Goal: Information Seeking & Learning: Compare options

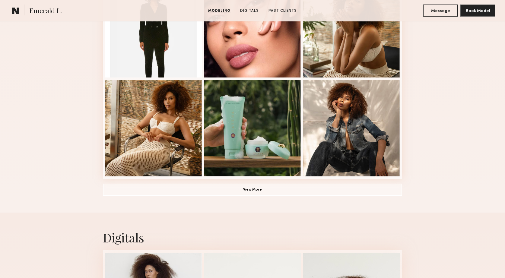
scroll to position [396, 0]
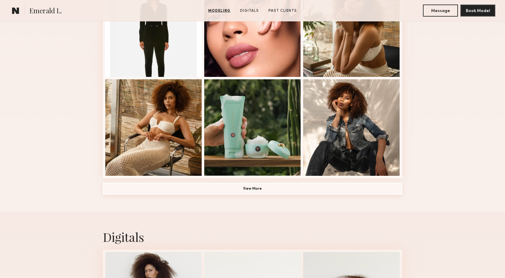
click at [255, 189] on button "View More" at bounding box center [253, 189] width 300 height 12
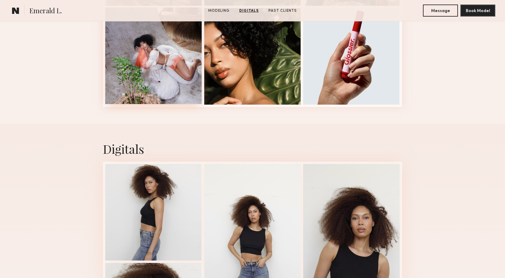
scroll to position [560, 0]
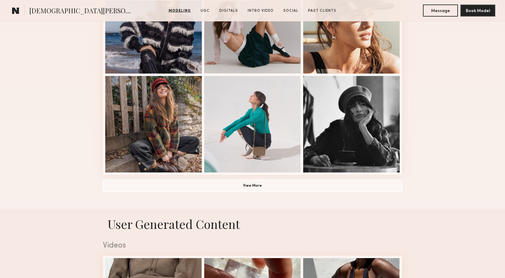
scroll to position [393, 0]
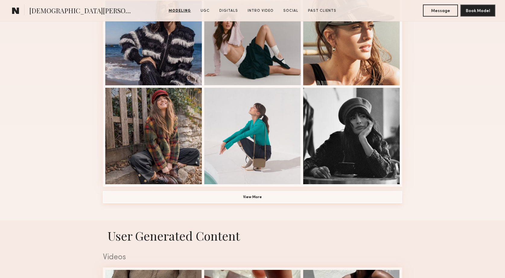
click at [249, 194] on button "View More" at bounding box center [253, 197] width 300 height 12
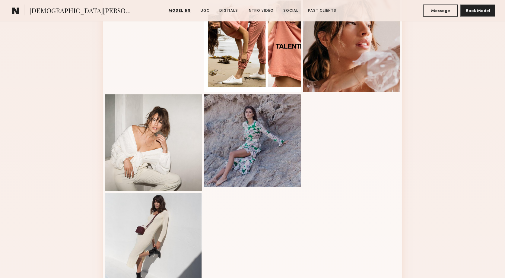
scroll to position [588, 0]
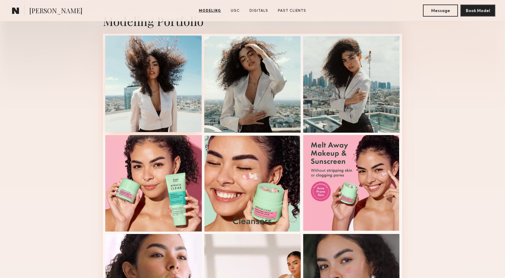
scroll to position [143, 0]
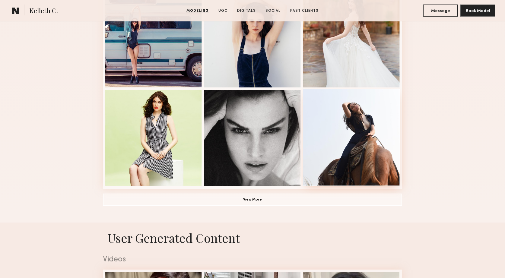
scroll to position [386, 0]
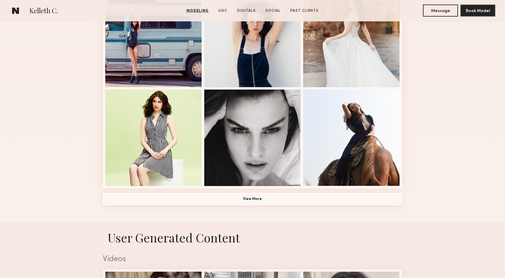
click at [287, 201] on button "View More" at bounding box center [253, 199] width 300 height 12
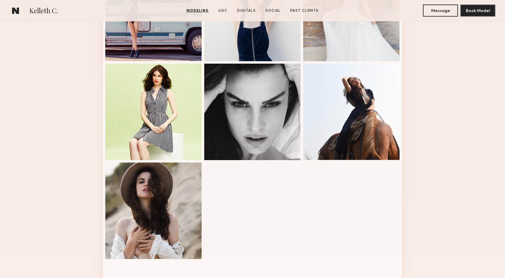
scroll to position [413, 0]
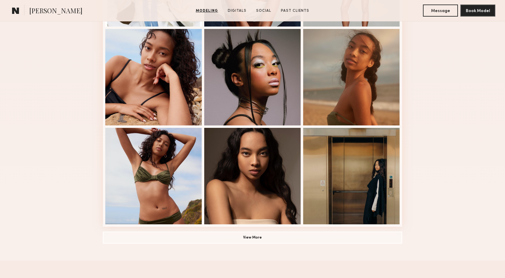
scroll to position [348, 0]
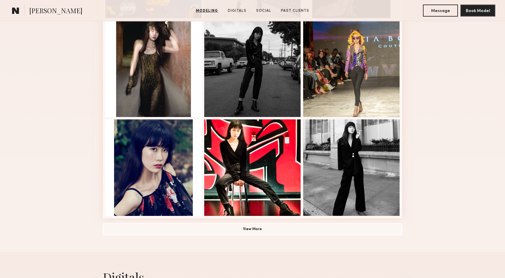
scroll to position [356, 0]
click at [292, 232] on button "View More" at bounding box center [253, 229] width 300 height 12
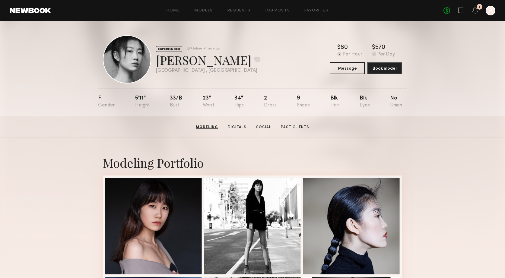
scroll to position [0, 0]
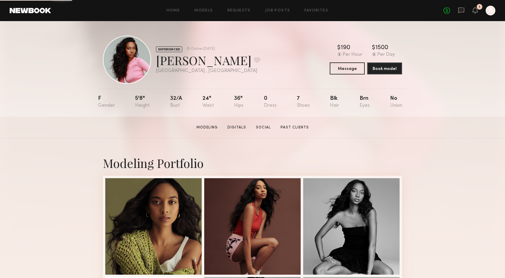
click at [25, 14] on header "Home Models Requests Job Posts Favorites Sign Out No fees up to $5,000 1 A" at bounding box center [252, 10] width 505 height 21
click at [26, 11] on link at bounding box center [30, 10] width 41 height 5
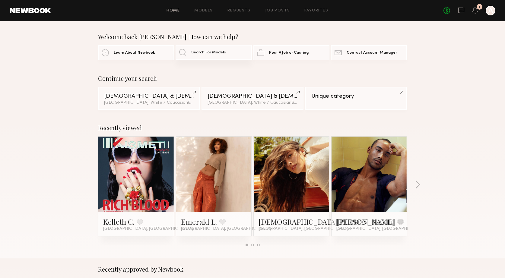
click at [209, 48] on link "Search For Models" at bounding box center [214, 52] width 76 height 15
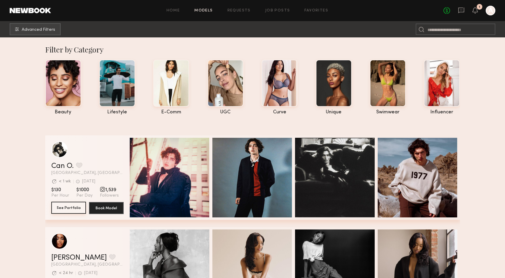
click at [76, 206] on button "See Portfolio" at bounding box center [68, 208] width 35 height 12
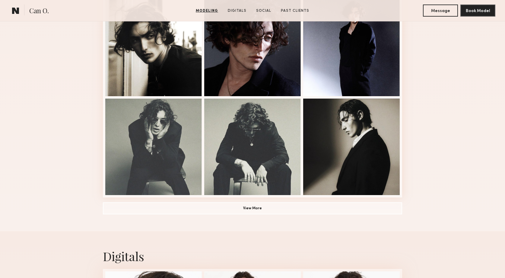
scroll to position [378, 0]
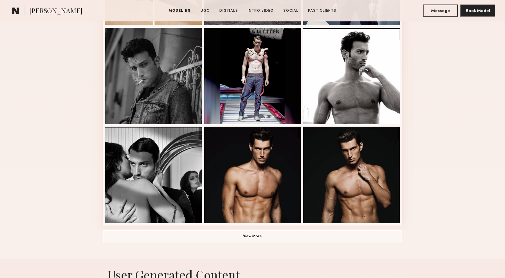
scroll to position [355, 0]
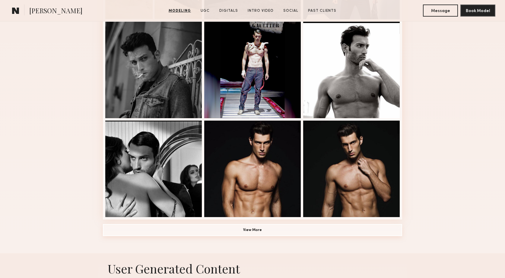
click at [245, 230] on button "View More" at bounding box center [253, 230] width 300 height 12
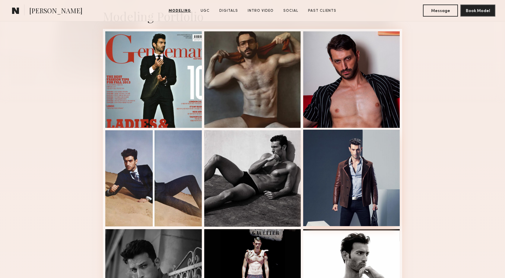
scroll to position [148, 0]
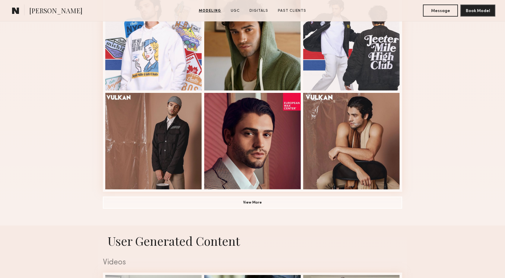
scroll to position [383, 0]
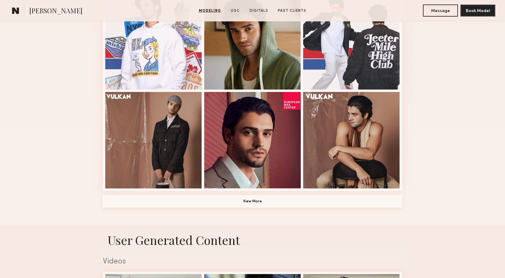
click at [268, 200] on button "View More" at bounding box center [253, 202] width 300 height 12
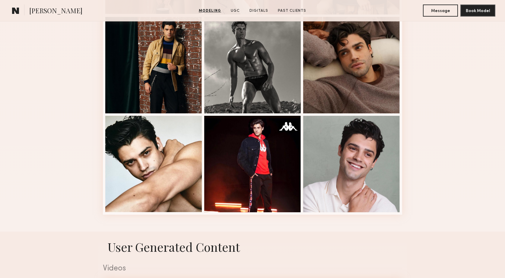
scroll to position [561, 0]
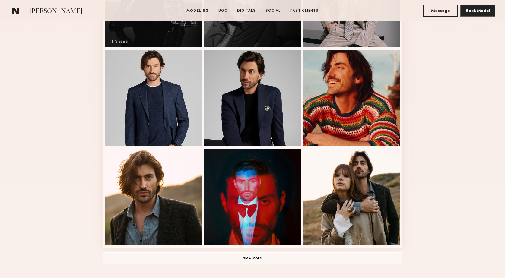
scroll to position [327, 0]
click at [255, 255] on button "View More" at bounding box center [253, 258] width 300 height 12
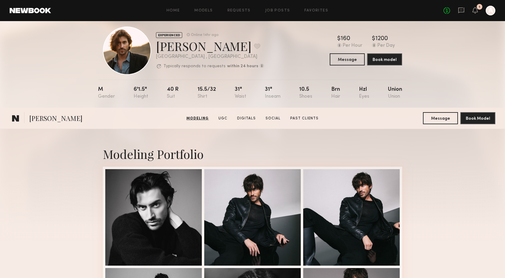
scroll to position [0, 0]
